Goal: Information Seeking & Learning: Learn about a topic

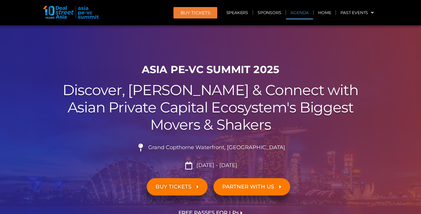
click at [298, 15] on link "Agenda" at bounding box center [299, 13] width 27 height 14
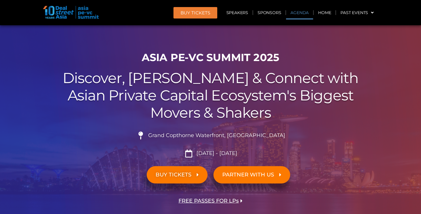
scroll to position [307, 0]
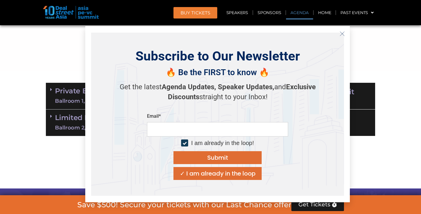
click at [342, 33] on icon "Close" at bounding box center [341, 33] width 5 height 5
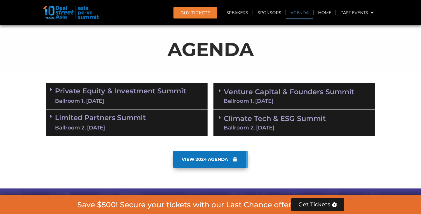
click at [112, 120] on link "Limited Partners [GEOGRAPHIC_DATA] 2, [DATE]" at bounding box center [100, 123] width 91 height 18
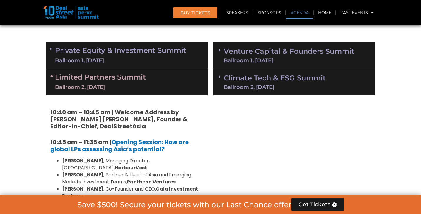
scroll to position [370, 0]
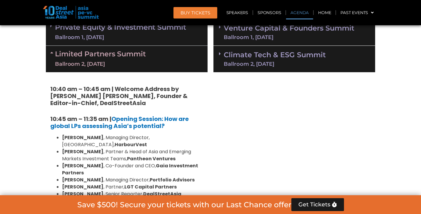
click at [52, 47] on div "Limited Partners [GEOGRAPHIC_DATA] 2, [DATE]" at bounding box center [127, 59] width 162 height 26
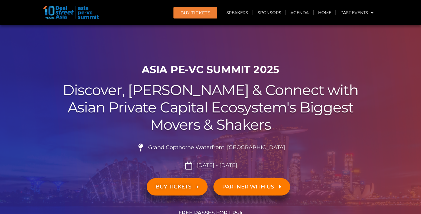
scroll to position [0, 0]
click at [297, 13] on link "Agenda" at bounding box center [299, 13] width 27 height 14
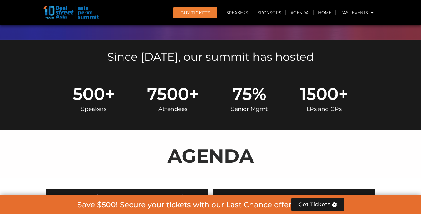
scroll to position [307, 0]
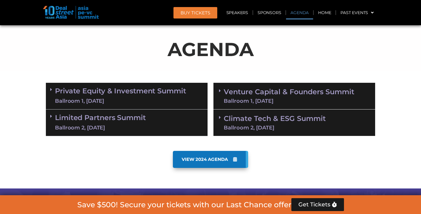
click at [83, 117] on link "Limited Partners [GEOGRAPHIC_DATA] 2, [DATE]" at bounding box center [100, 123] width 91 height 18
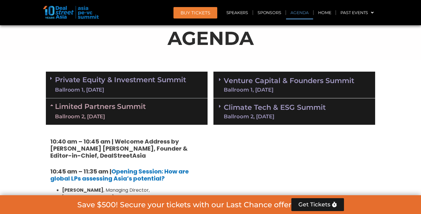
scroll to position [318, 0]
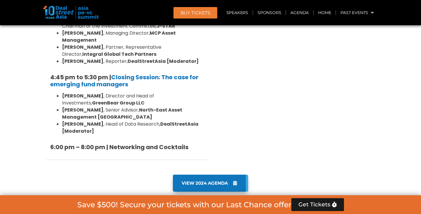
scroll to position [898, 0]
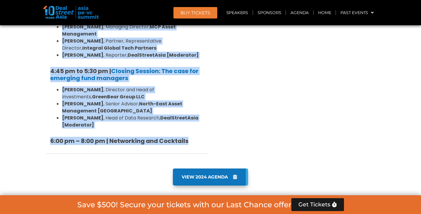
click at [199, 138] on h5 "6:00 pm – 8:00 pm | Networking and Cocktails" at bounding box center [126, 141] width 153 height 7
copy div "Limited Partners [GEOGRAPHIC_DATA] 2, [DATE] 10:40 am – 10:45 am | Welcome Addr…"
